Goal: Information Seeking & Learning: Learn about a topic

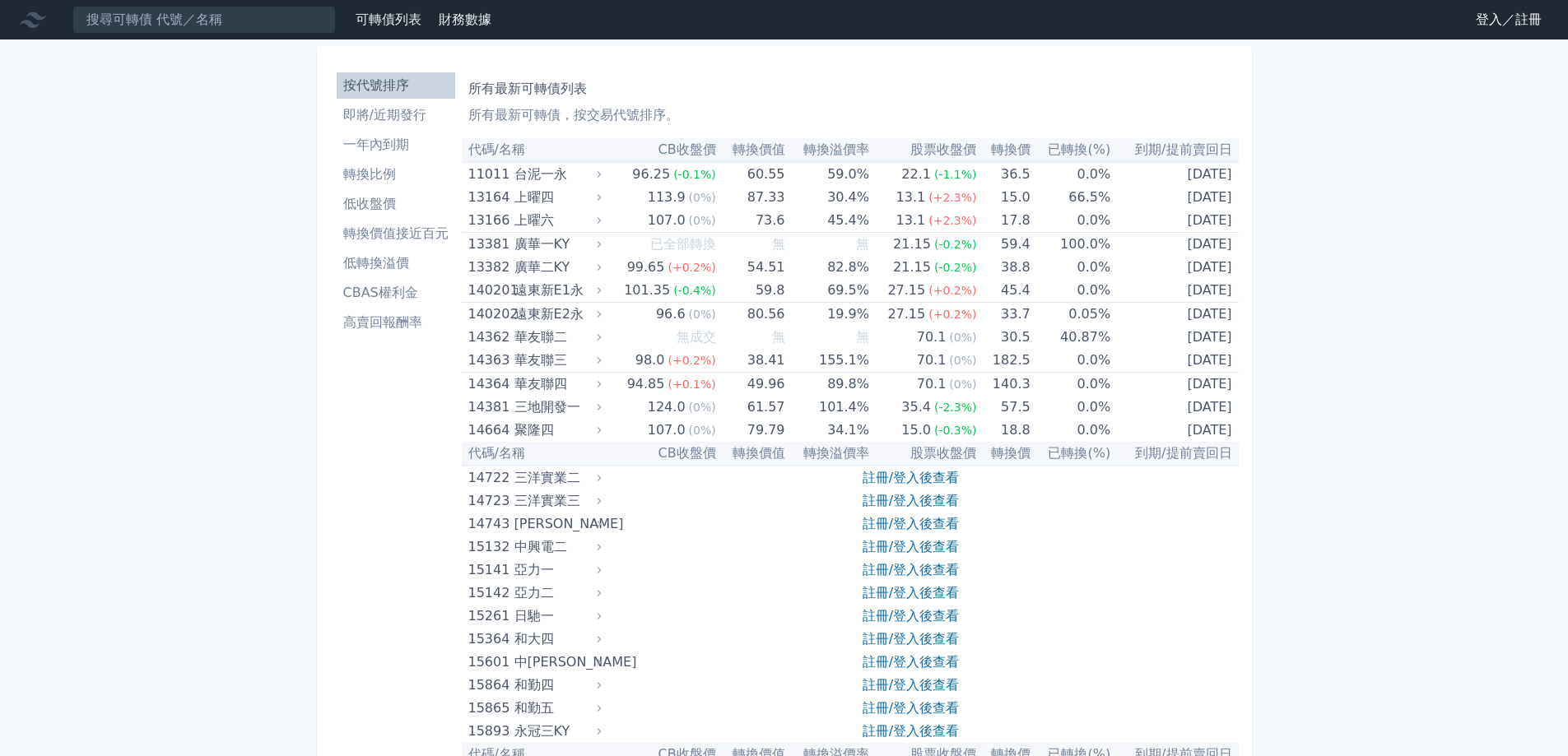
click at [414, 115] on li "即將/近期發行" at bounding box center [395, 115] width 119 height 20
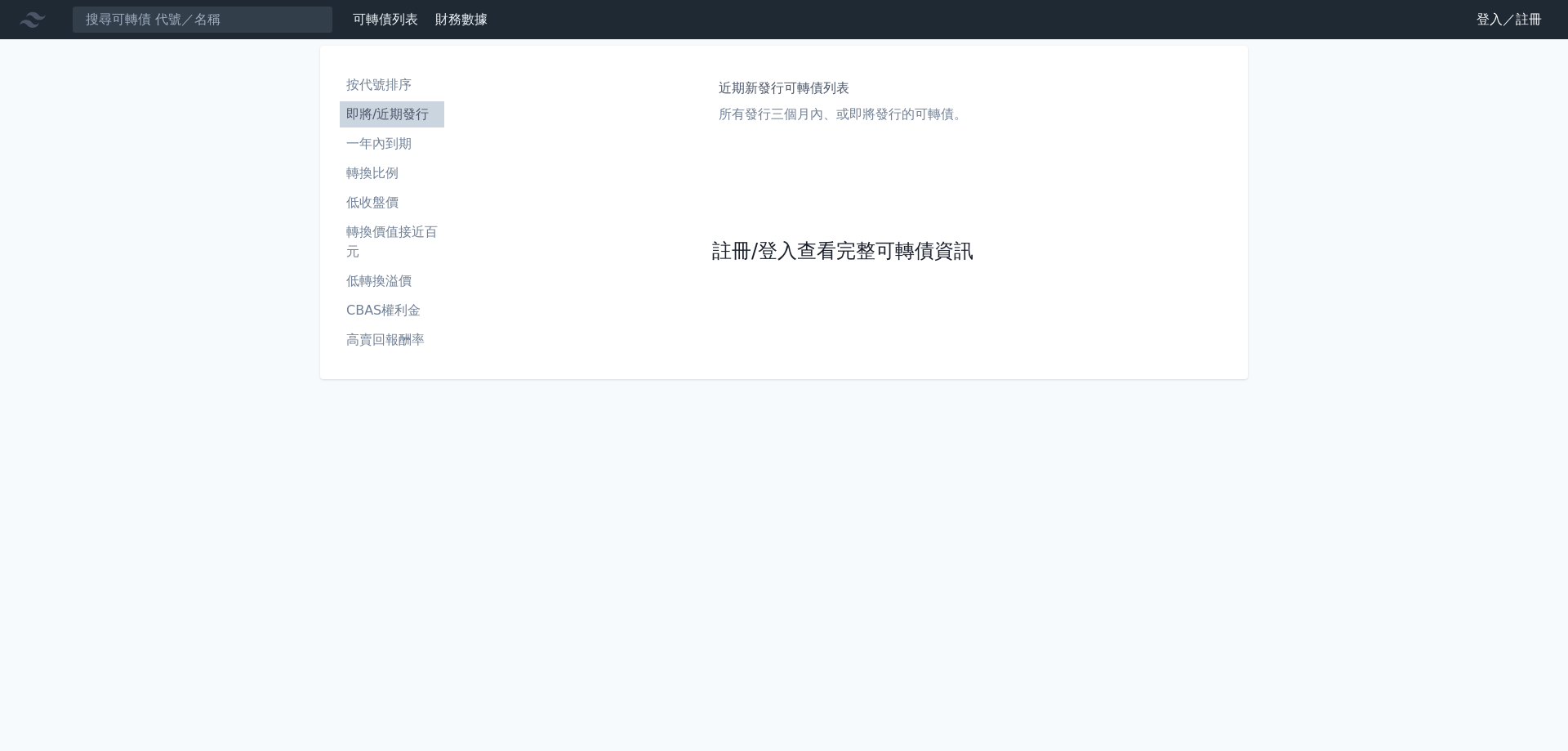
click at [827, 247] on link "註冊/登入查看完整可轉債資訊" at bounding box center [842, 252] width 261 height 26
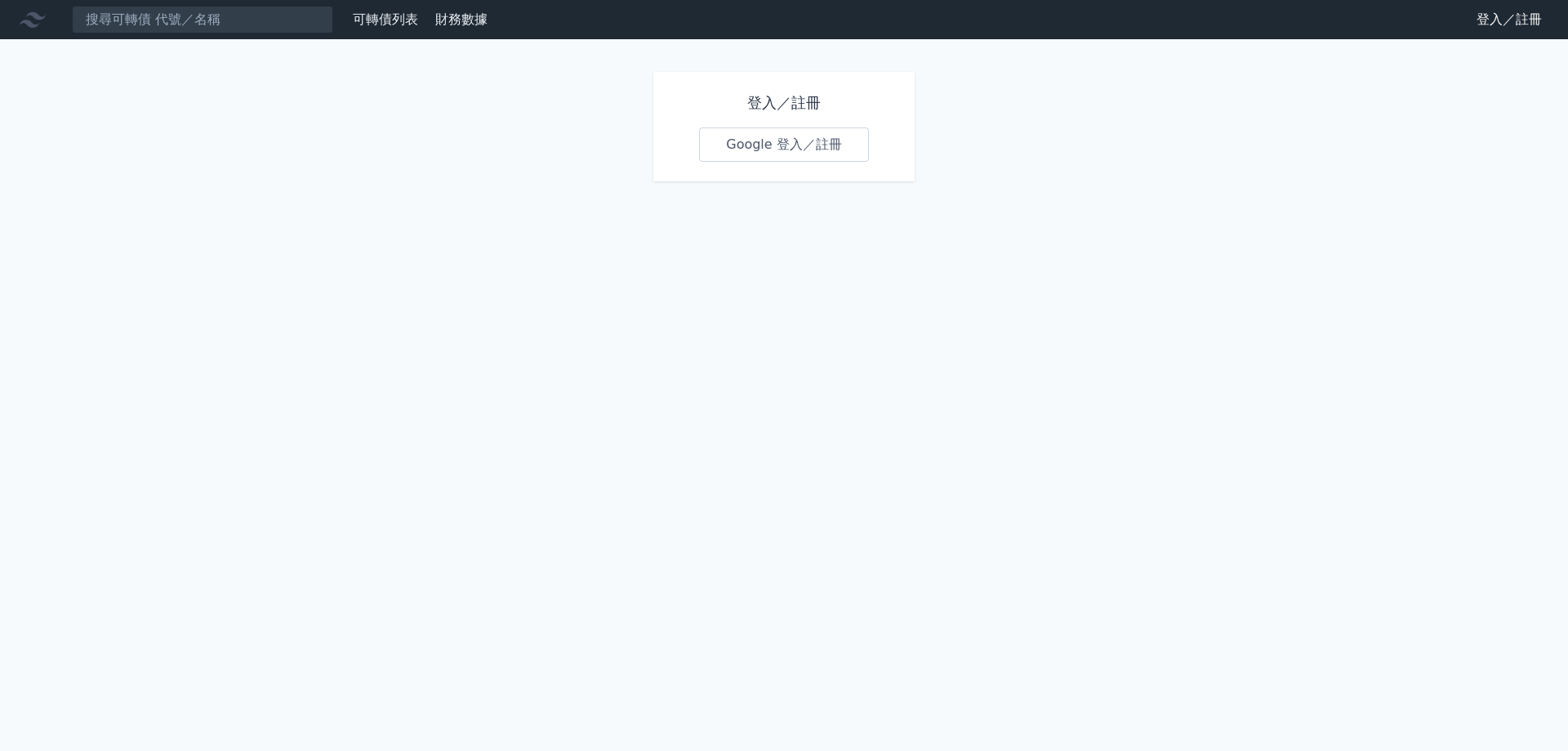
click at [829, 158] on link "Google 登入／註冊" at bounding box center [784, 145] width 170 height 34
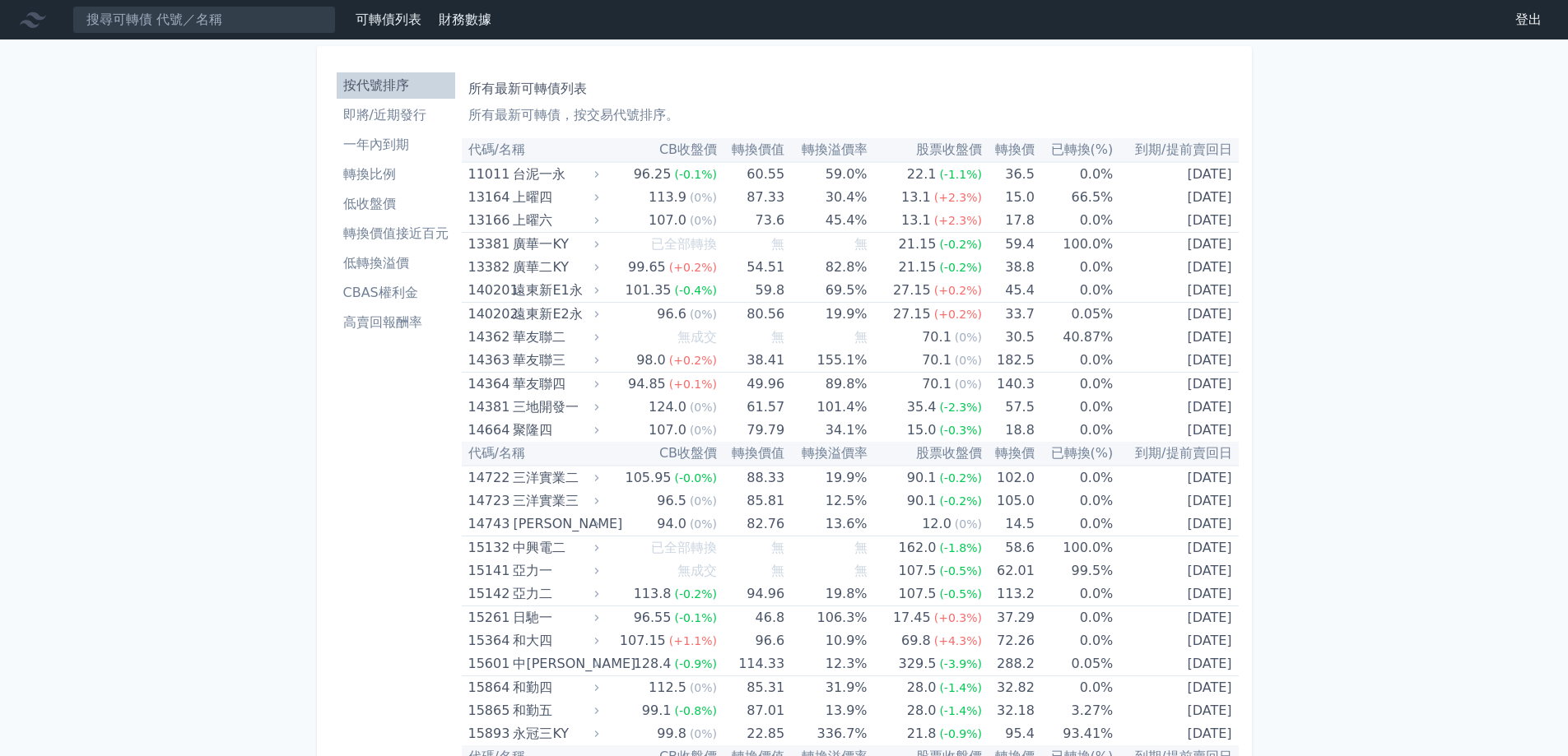
click at [378, 114] on li "即將/近期發行" at bounding box center [395, 115] width 119 height 20
click at [394, 113] on li "即將/近期發行" at bounding box center [395, 115] width 119 height 20
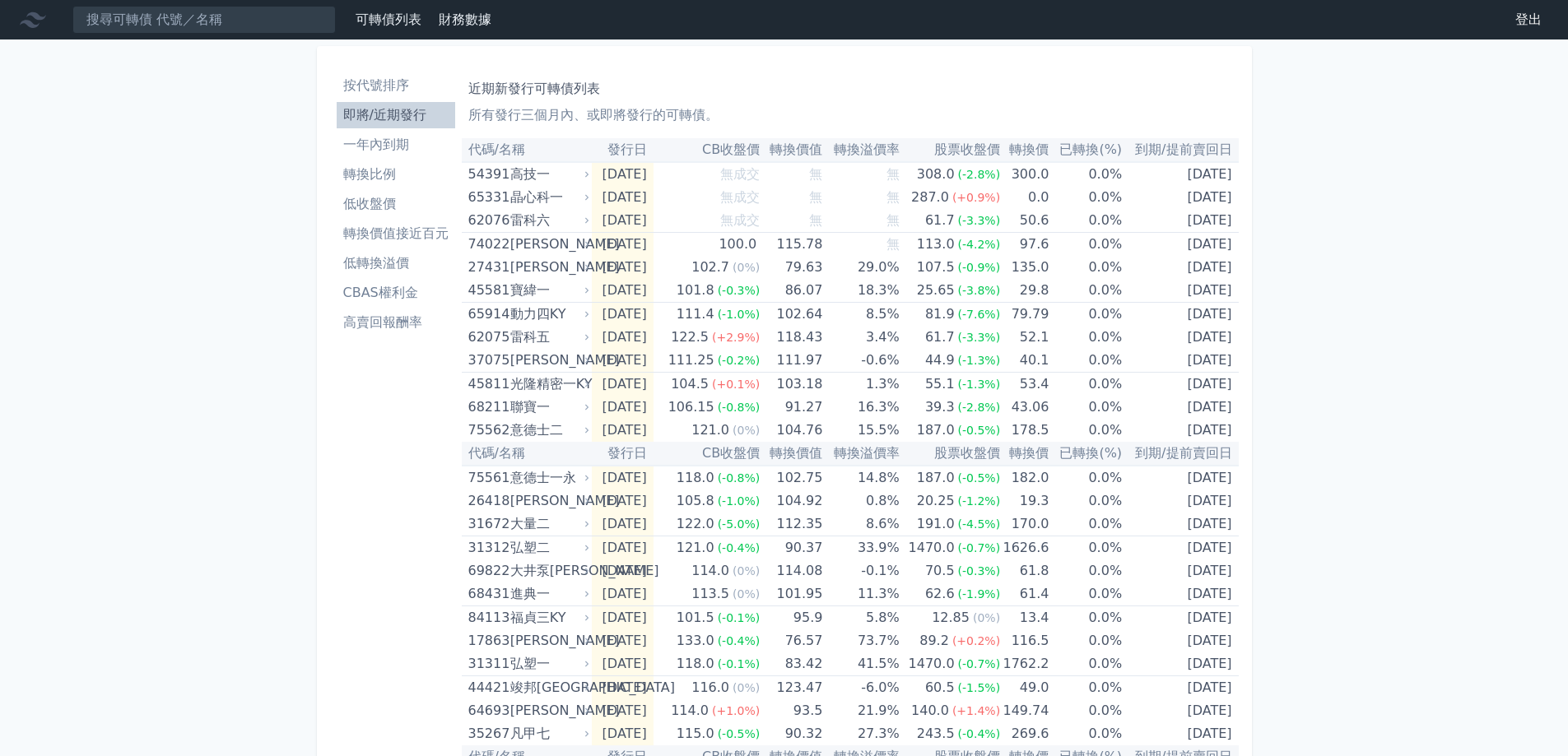
click at [426, 140] on li "一年內到期" at bounding box center [395, 145] width 119 height 20
